Goal: Task Accomplishment & Management: Complete application form

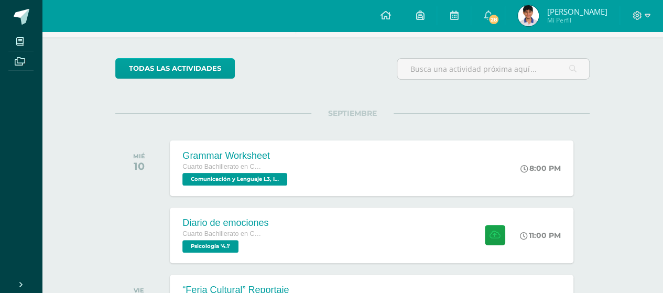
scroll to position [105, 0]
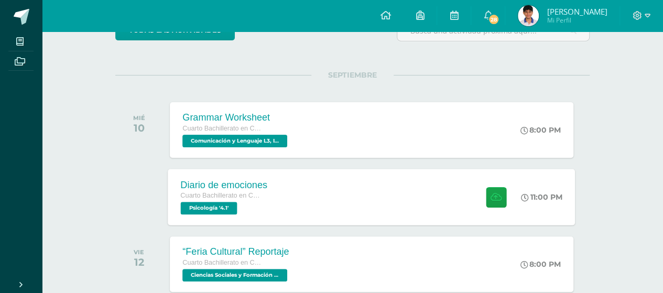
click at [337, 194] on div "Diario de emociones Cuarto Bachillerato en Ciencias y Letras Psicología '4.1' 1…" at bounding box center [371, 197] width 407 height 56
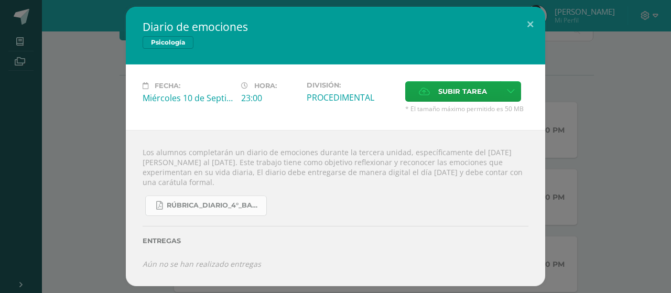
click at [212, 211] on link "RÚBRICA_DIARIO_4°_BACHI.pdf" at bounding box center [206, 205] width 122 height 20
click at [443, 91] on span "Subir tarea" at bounding box center [462, 91] width 49 height 19
click at [0, 0] on input "Subir tarea" at bounding box center [0, 0] width 0 height 0
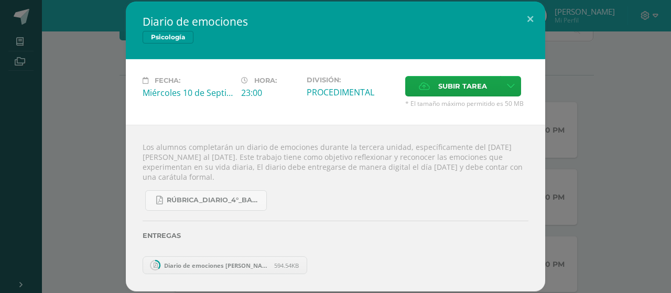
click at [231, 260] on link "Diario de emociones [PERSON_NAME] 4,1.pdf 594.54KB" at bounding box center [225, 265] width 165 height 18
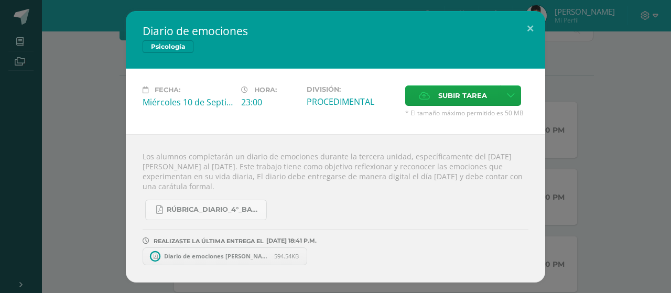
click at [231, 253] on span "Diario de emociones [PERSON_NAME] 4,1.pdf" at bounding box center [216, 256] width 115 height 8
click at [528, 29] on button at bounding box center [530, 29] width 30 height 36
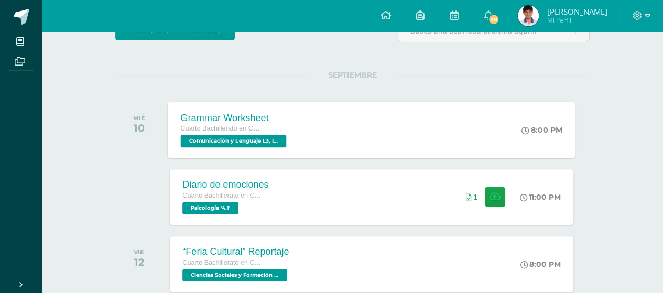
click at [330, 122] on div "Grammar Worksheet Cuarto Bachillerato en Ciencias y Letras Comunicación y Lengu…" at bounding box center [371, 130] width 407 height 56
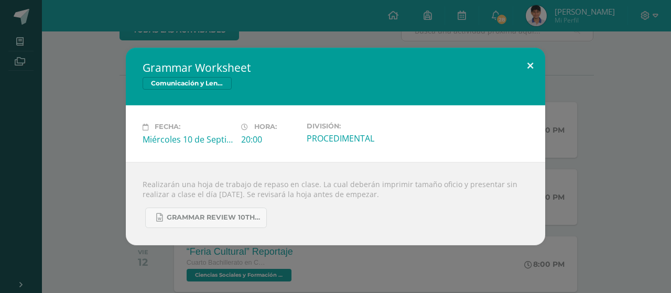
click at [525, 68] on button at bounding box center [530, 66] width 30 height 36
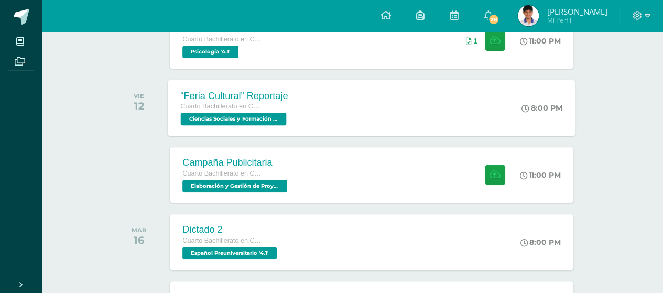
scroll to position [262, 0]
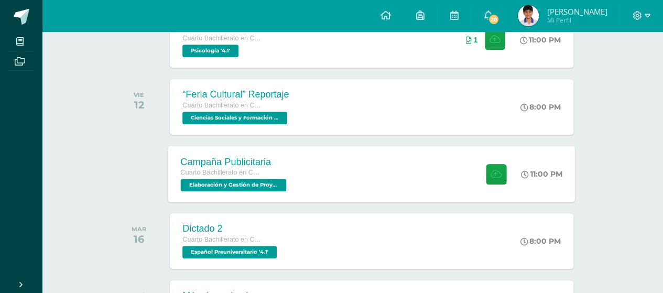
click at [378, 185] on div "Campaña Publicitaria Cuarto Bachillerato en Ciencias y Letras Elaboración y Ges…" at bounding box center [371, 174] width 407 height 56
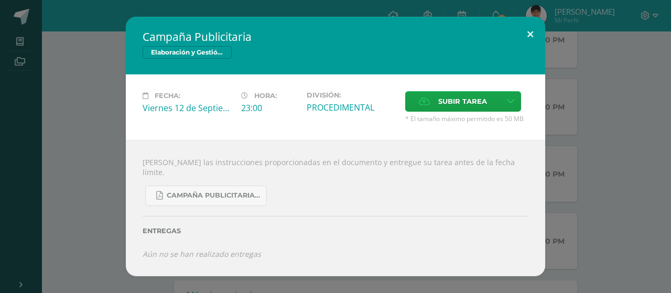
click at [524, 42] on button at bounding box center [530, 35] width 30 height 36
